Goal: Use online tool/utility: Utilize a website feature to perform a specific function

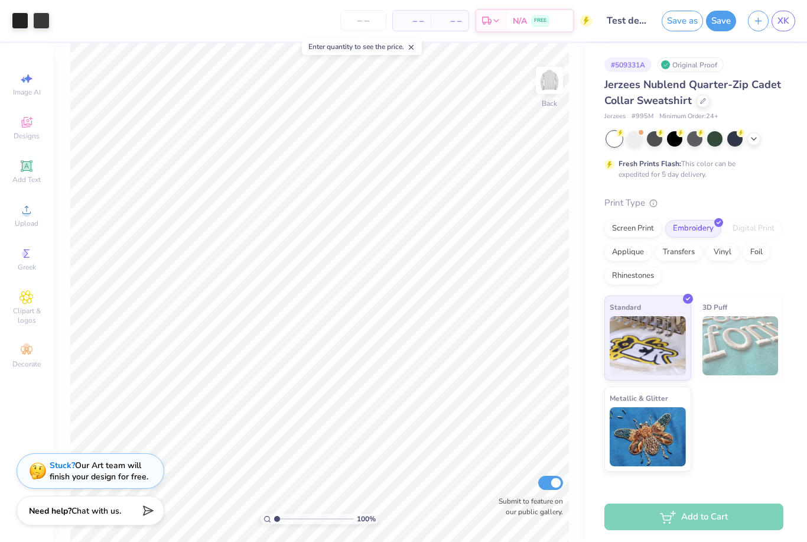
click at [39, 124] on div "Designs" at bounding box center [26, 127] width 41 height 35
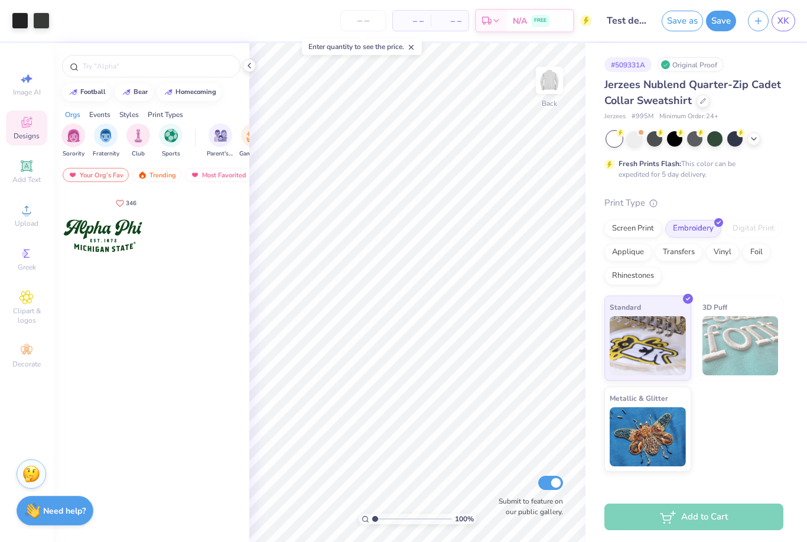
click at [185, 72] on input "text" at bounding box center [157, 66] width 151 height 12
type input "Rose"
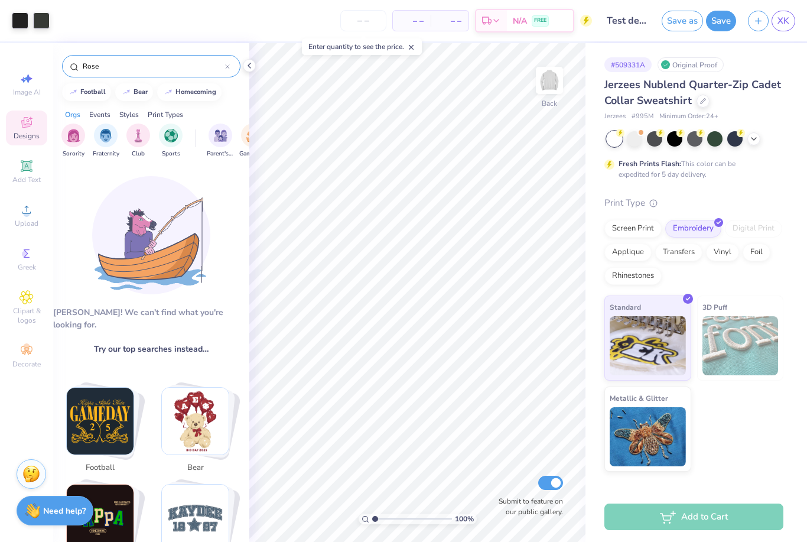
click at [24, 313] on span "Clipart & logos" at bounding box center [26, 315] width 41 height 19
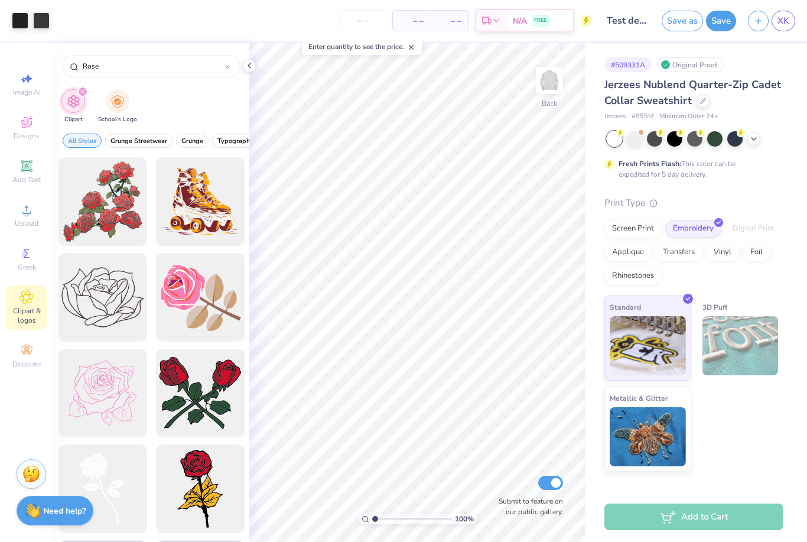
type input "Rose"
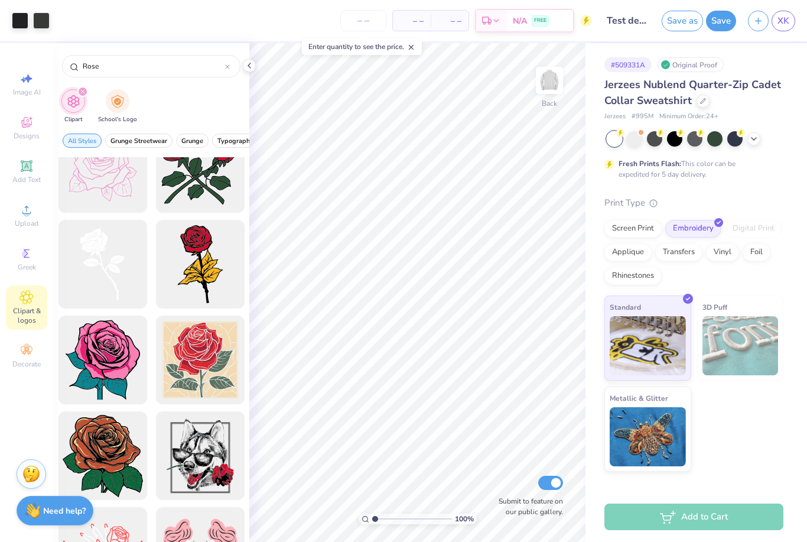
scroll to position [126, 0]
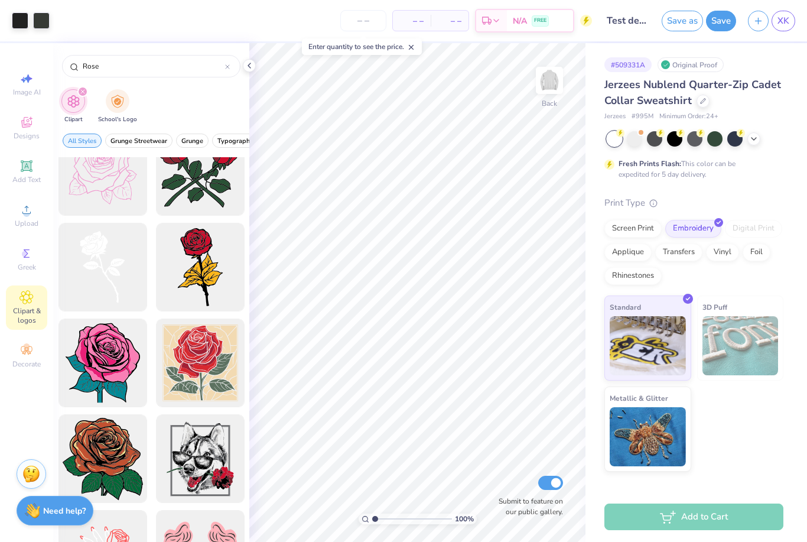
click at [80, 194] on div at bounding box center [102, 171] width 89 height 89
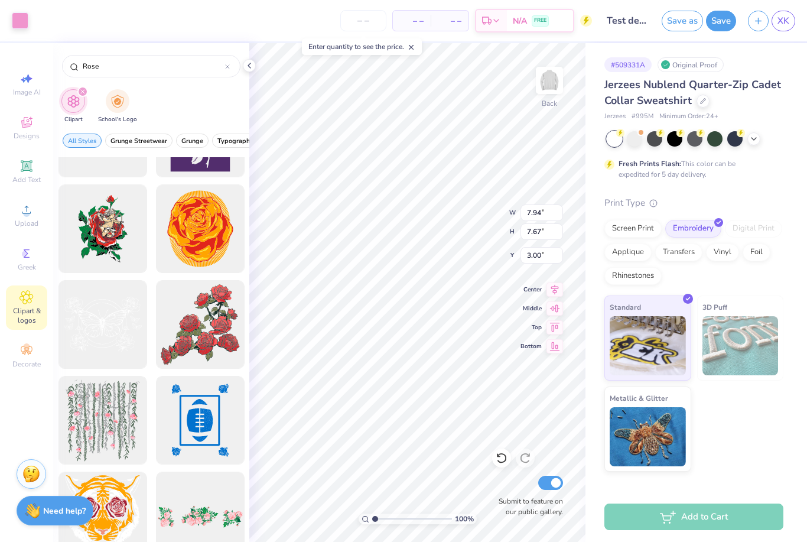
scroll to position [1930, 0]
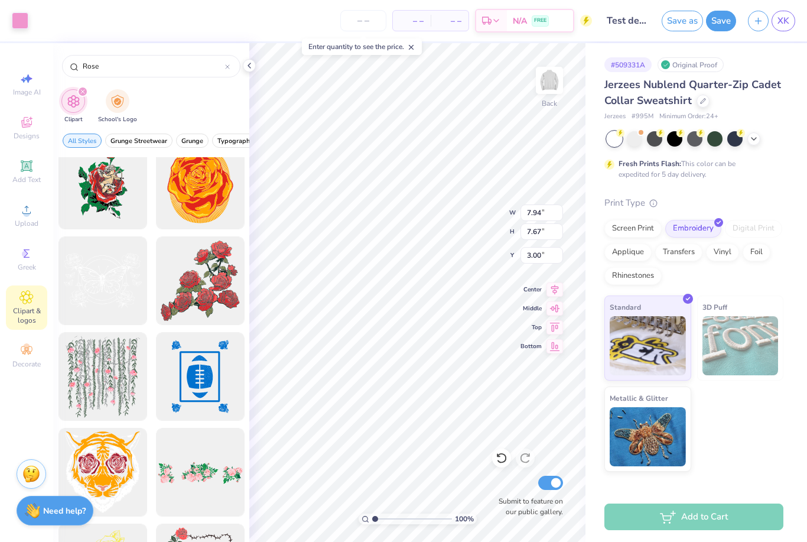
click at [665, 351] on img at bounding box center [648, 345] width 76 height 59
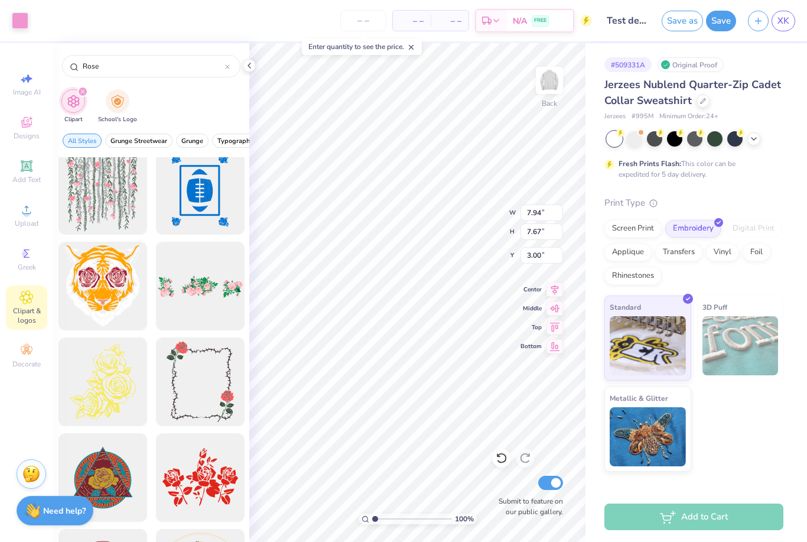
scroll to position [2099, 0]
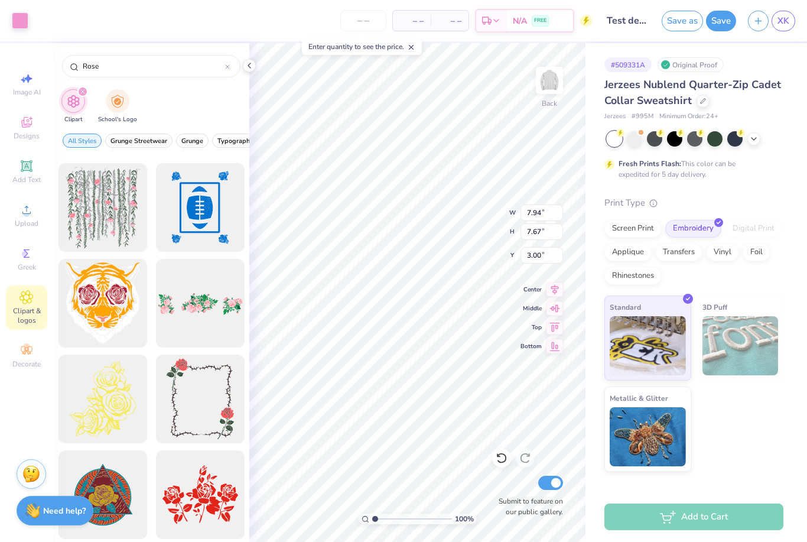
click at [142, 399] on div at bounding box center [102, 398] width 89 height 89
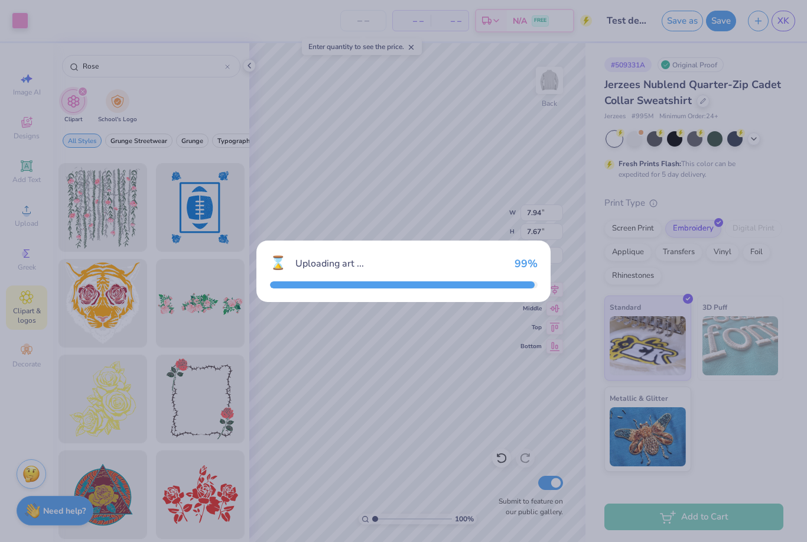
type input "9.01"
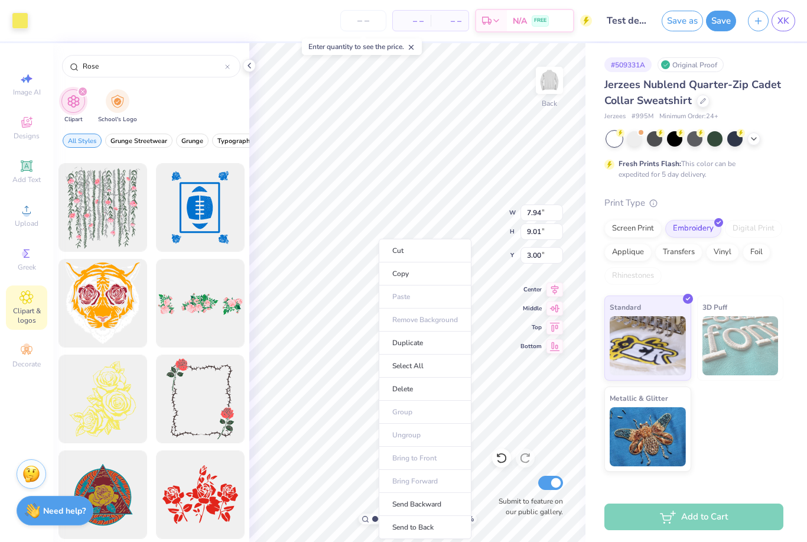
click at [246, 68] on icon at bounding box center [249, 65] width 9 height 9
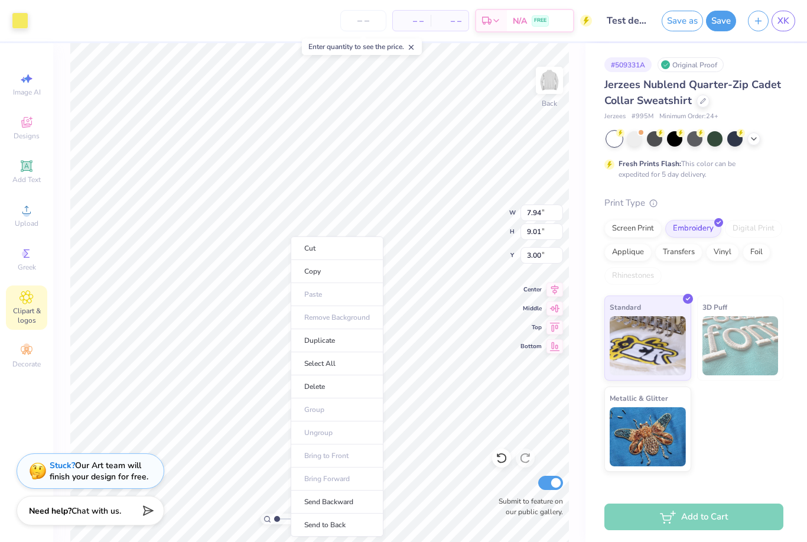
click at [348, 391] on li "Delete" at bounding box center [337, 386] width 93 height 23
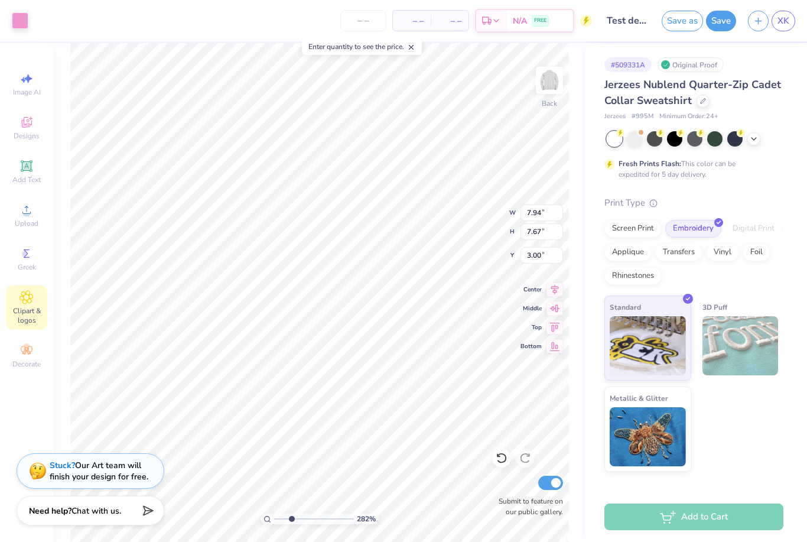
type input "2.82230516195913"
type input "3.84"
type input "2.82230516195913"
type input "3.87"
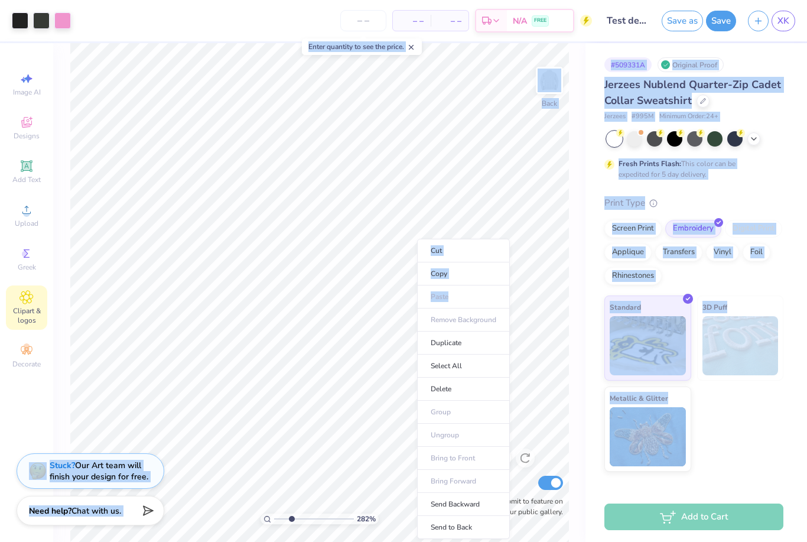
click at [166, 25] on div "– – Per Item – – Total Est. Delivery N/A FREE" at bounding box center [334, 20] width 515 height 41
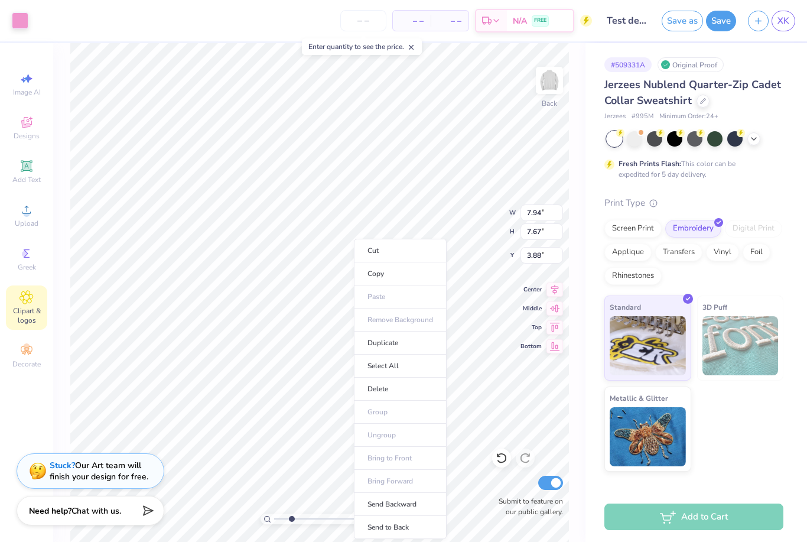
type input "2.82230516195913"
type input "3.88"
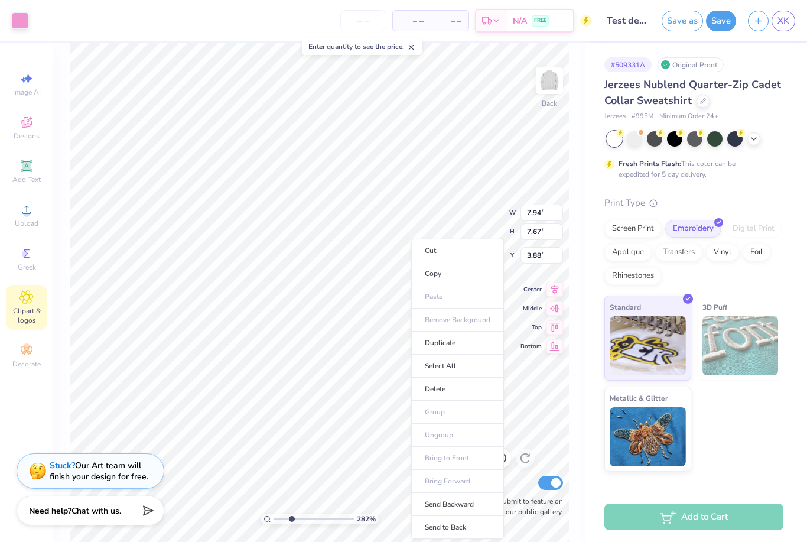
click at [459, 389] on li "Delete" at bounding box center [457, 388] width 93 height 23
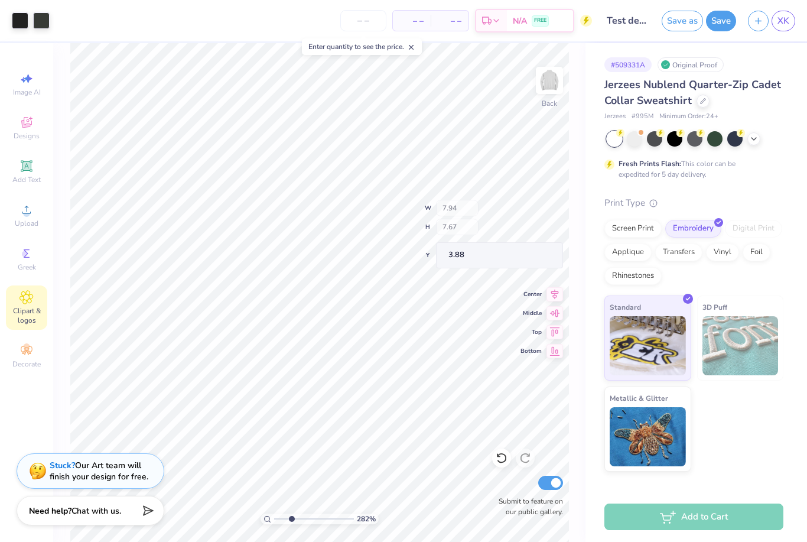
type input "2.82230516195913"
